Goal: Contribute content: Contribute content

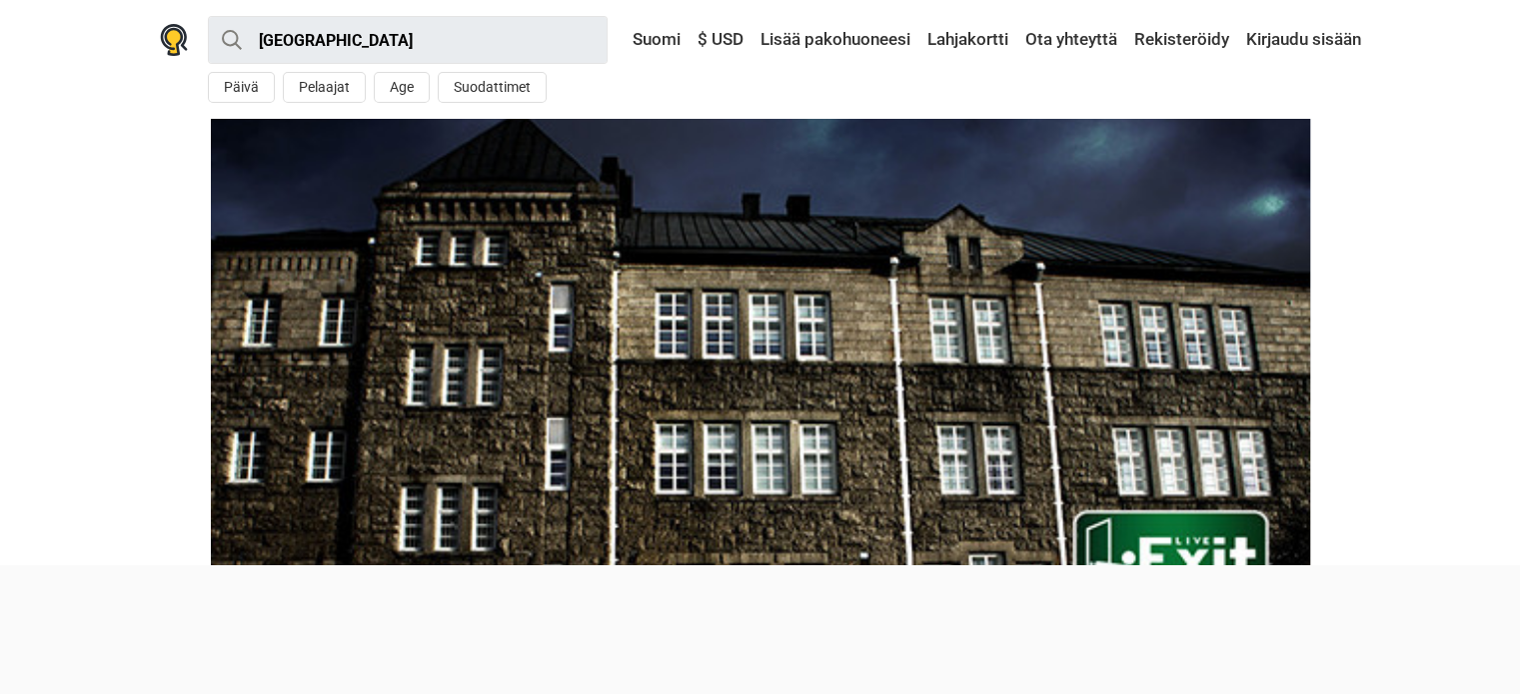
click at [16, 565] on div at bounding box center [760, 565] width 1520 height 0
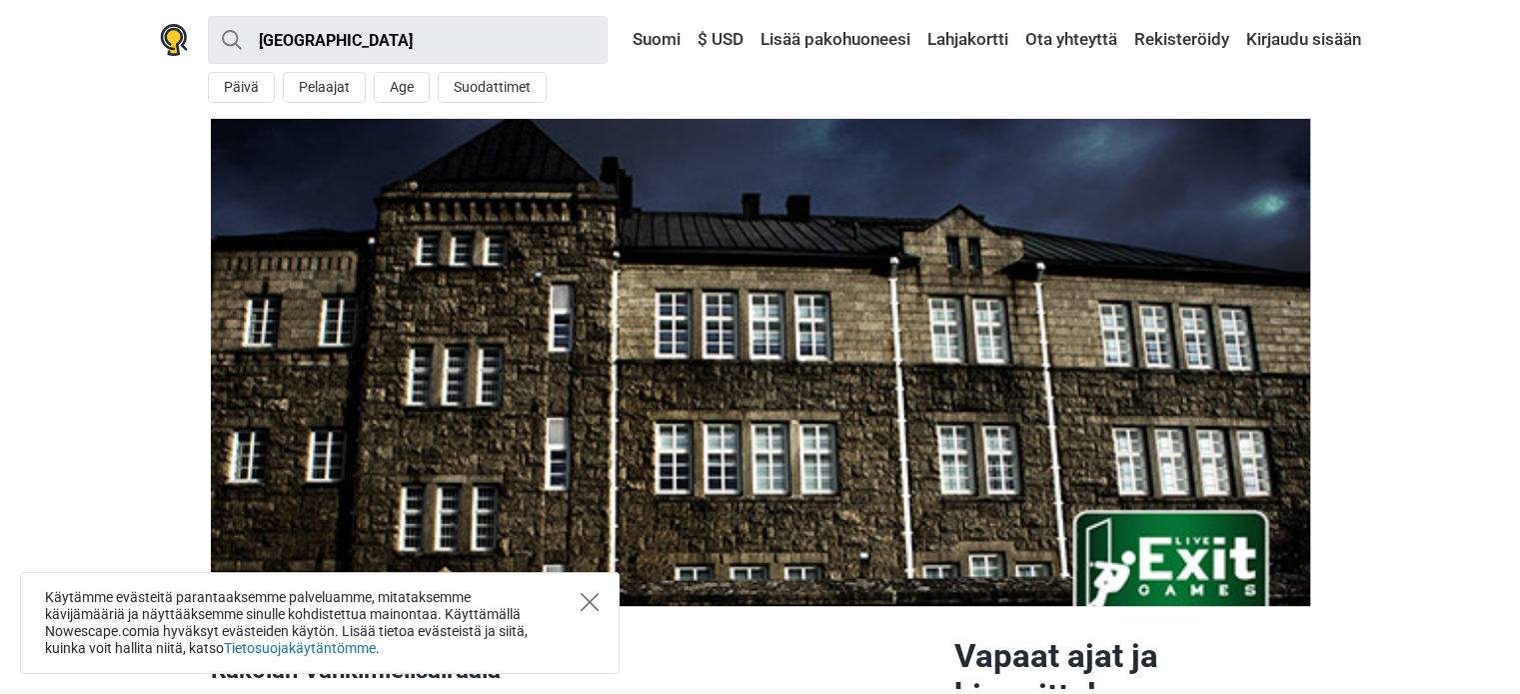
click at [583, 596] on icon "Close" at bounding box center [589, 602] width 18 height 18
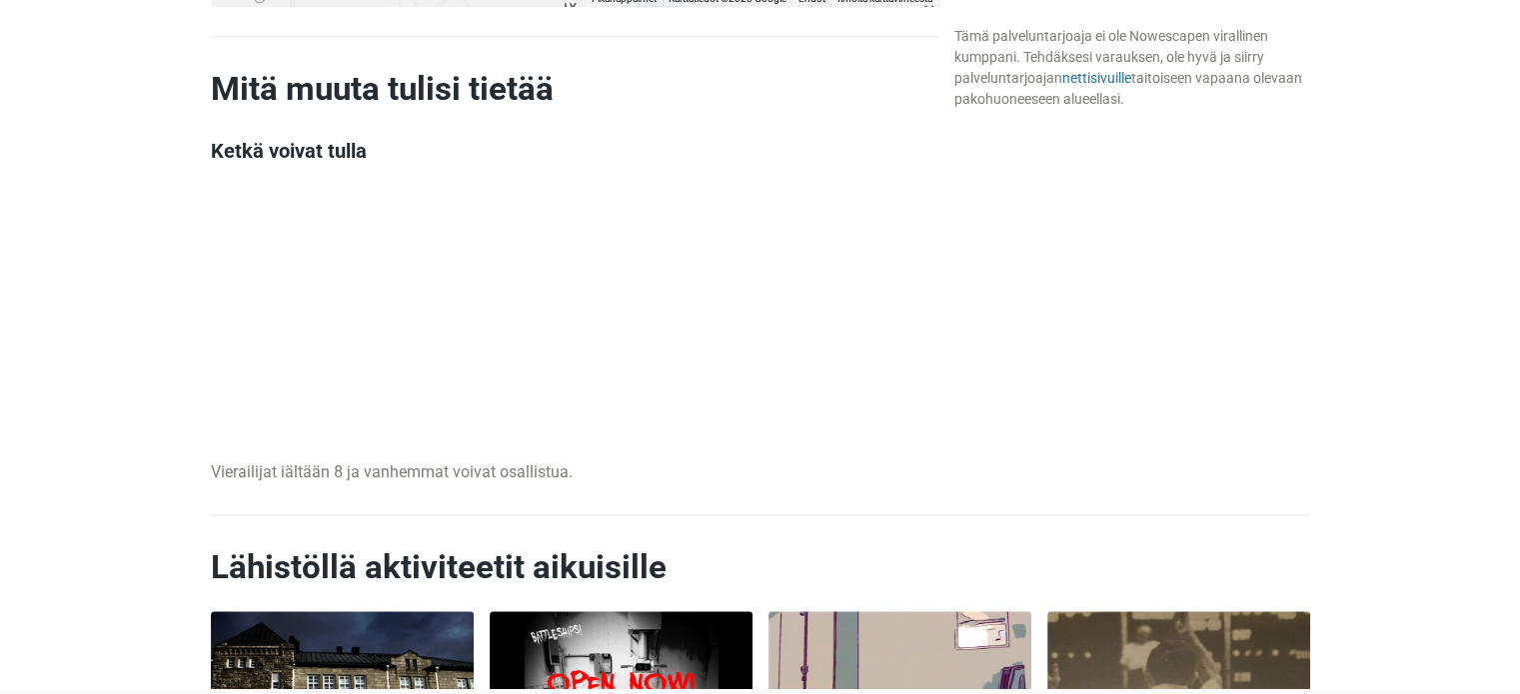
scroll to position [2698, 0]
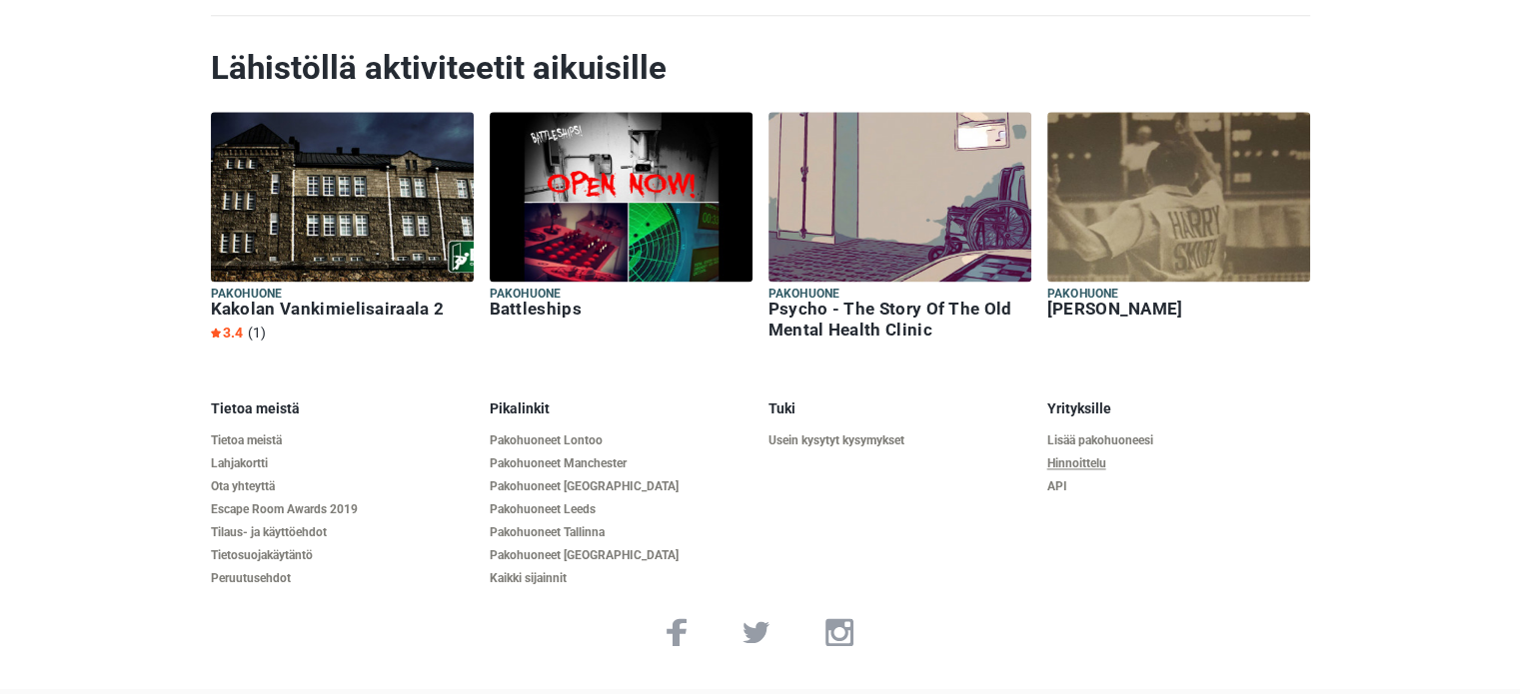
click at [1103, 459] on link "Hinnoittelu" at bounding box center [1178, 464] width 263 height 15
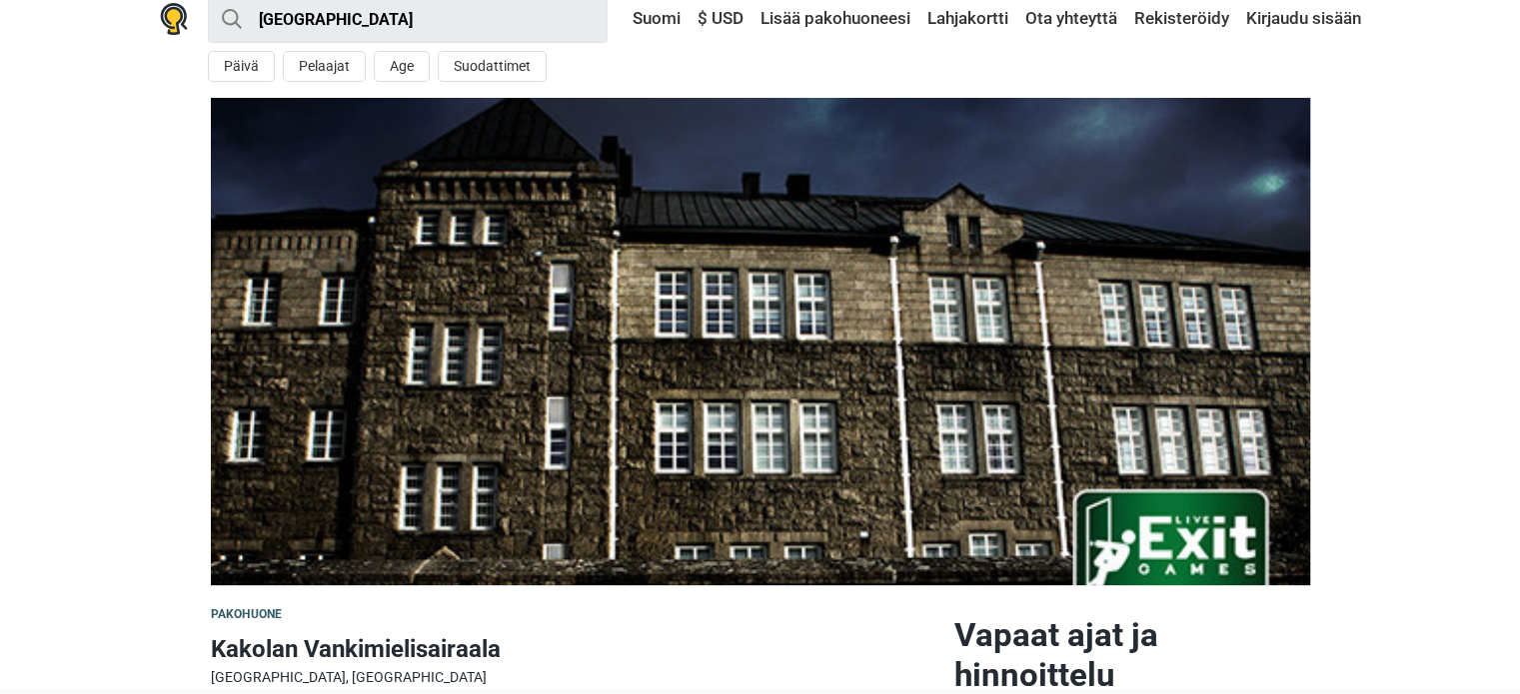
scroll to position [0, 0]
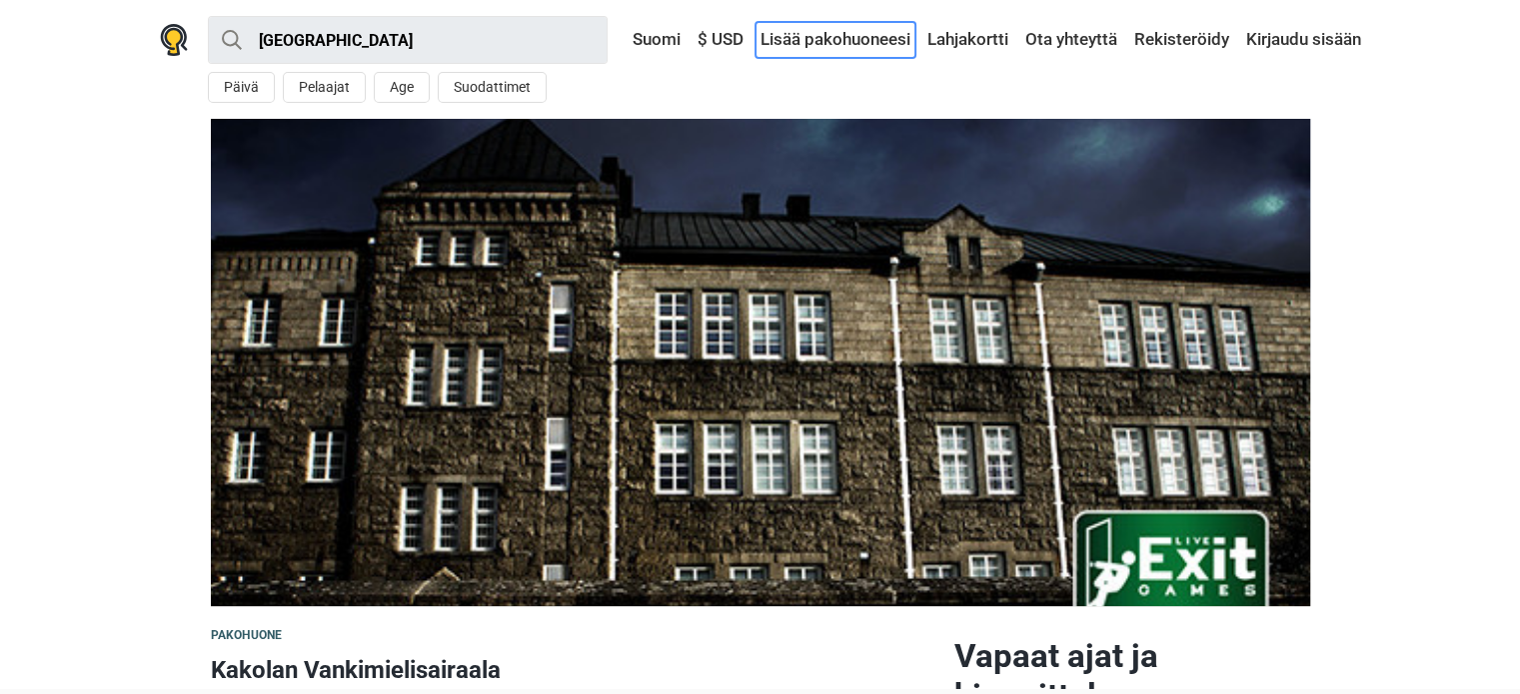
click at [847, 41] on link "Lisää pakohuoneesi" at bounding box center [835, 40] width 160 height 36
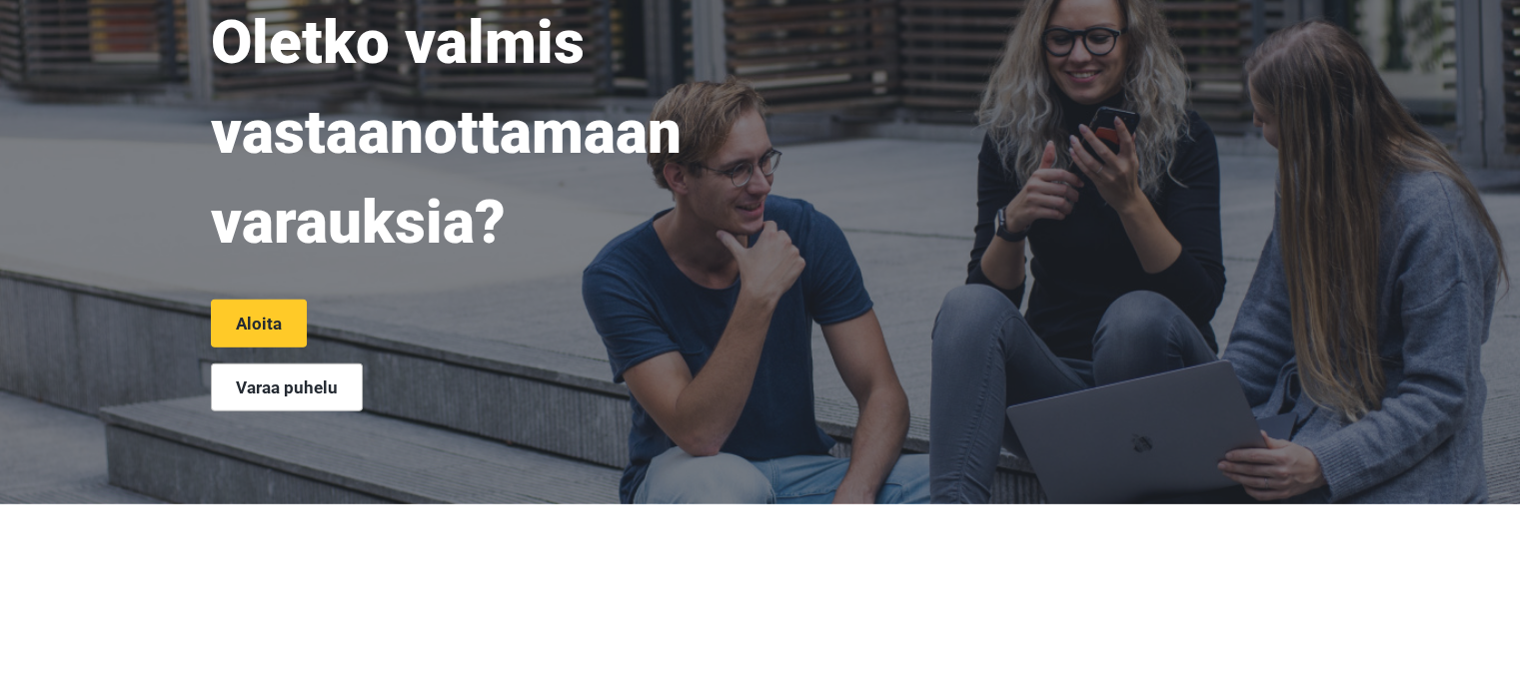
scroll to position [5072, 0]
